Goal: Task Accomplishment & Management: Use online tool/utility

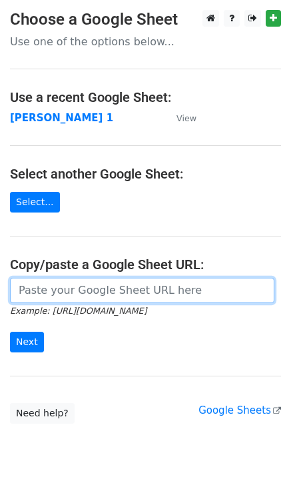
click at [78, 297] on input "url" at bounding box center [142, 290] width 265 height 25
type input "[URL][DOMAIN_NAME]"
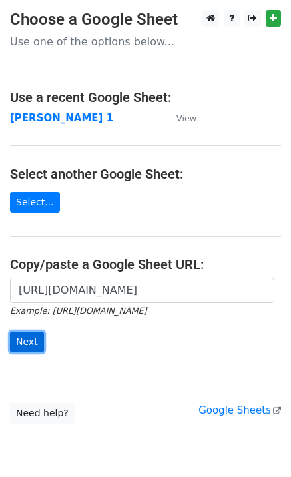
click at [27, 340] on input "Next" at bounding box center [27, 342] width 34 height 21
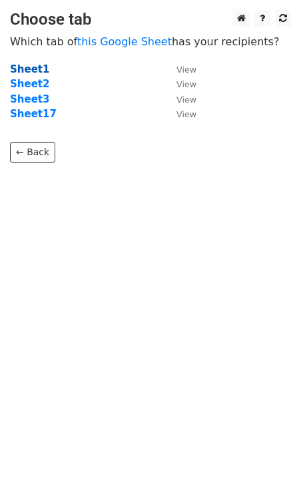
click at [26, 72] on strong "Sheet1" at bounding box center [29, 69] width 39 height 12
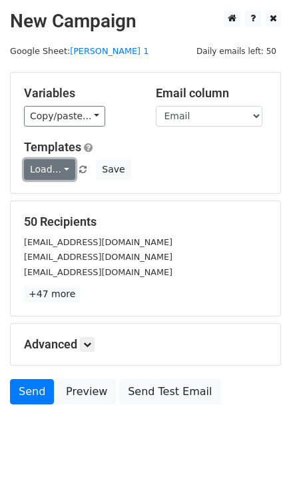
click at [54, 173] on link "Load..." at bounding box center [49, 169] width 51 height 21
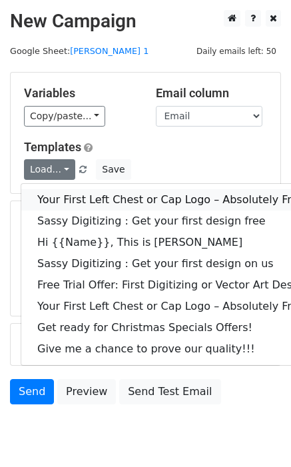
click at [62, 195] on link "Your First Left Chest or Cap Logo – Absolutely Free" at bounding box center [191, 199] width 341 height 21
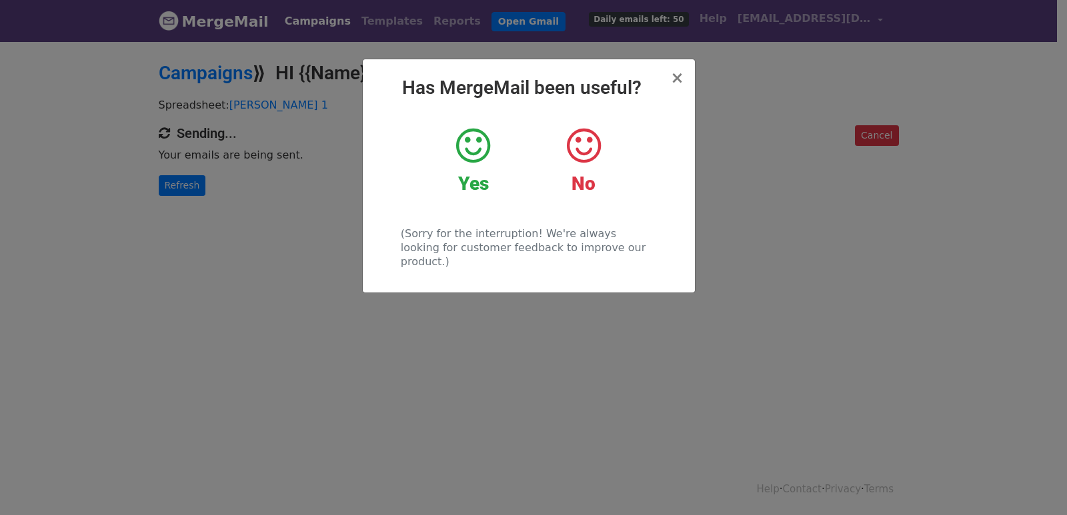
click at [178, 181] on div "× Has MergeMail been useful? Yes No (Sorry for the interruption! We're always l…" at bounding box center [533, 277] width 1067 height 475
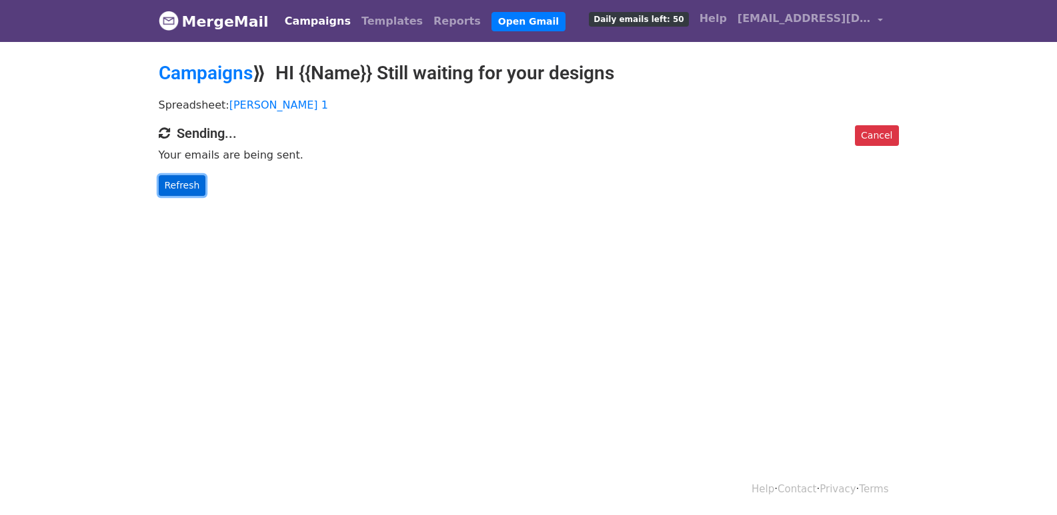
click at [177, 181] on link "Refresh" at bounding box center [182, 185] width 47 height 21
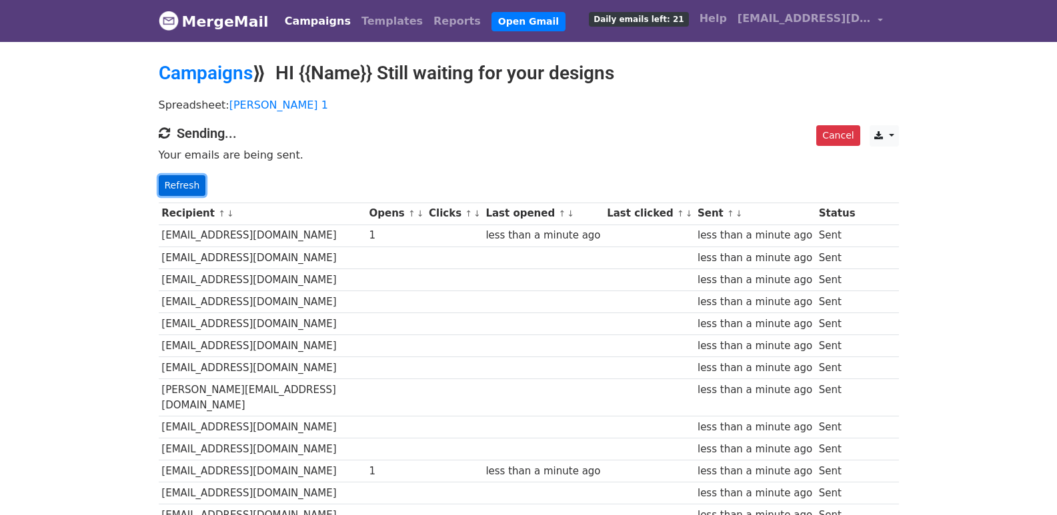
click at [193, 179] on link "Refresh" at bounding box center [182, 185] width 47 height 21
click at [187, 177] on link "Refresh" at bounding box center [182, 185] width 47 height 21
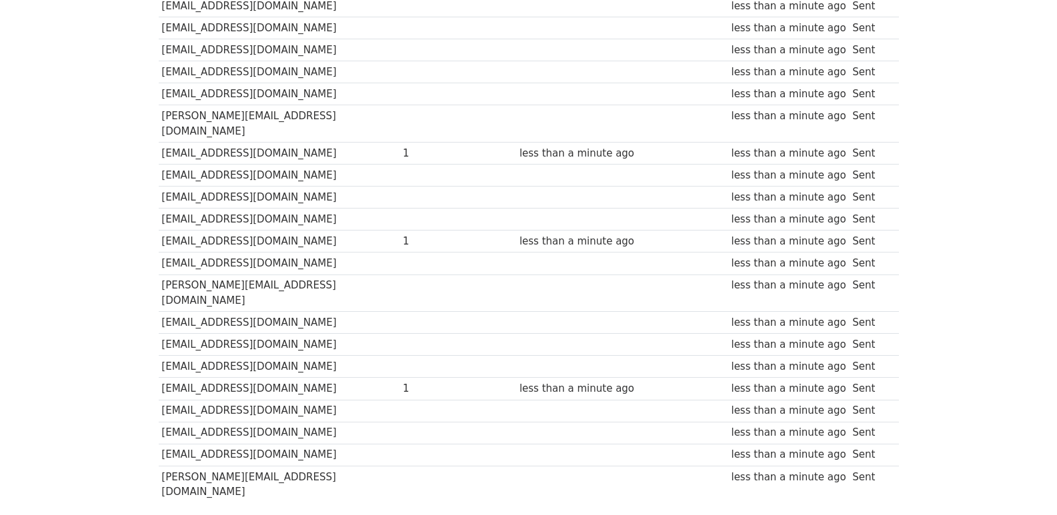
scroll to position [928, 0]
